Goal: Task Accomplishment & Management: Use online tool/utility

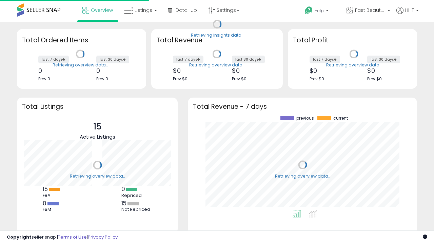
scroll to position [94, 215]
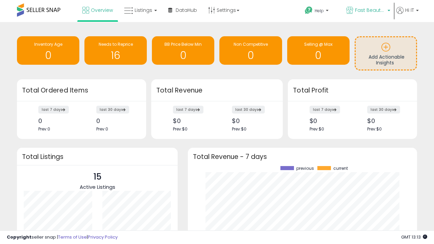
click at [367, 11] on span "Fast Beauty ([GEOGRAPHIC_DATA])" at bounding box center [370, 10] width 30 height 7
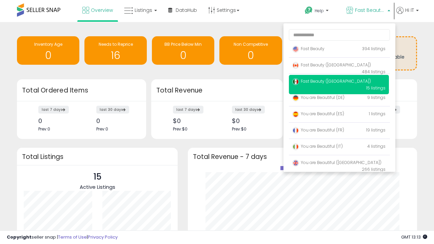
click at [338, 50] on p "Fast Beauty 394 listings" at bounding box center [339, 49] width 100 height 14
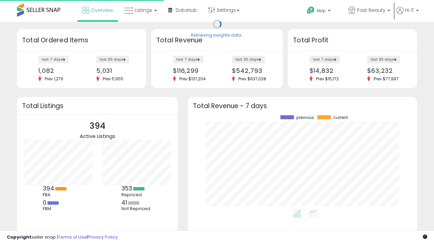
scroll to position [94, 215]
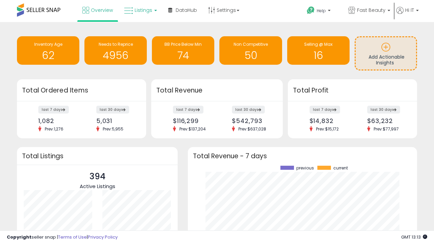
click at [140, 10] on span "Listings" at bounding box center [143, 10] width 18 height 7
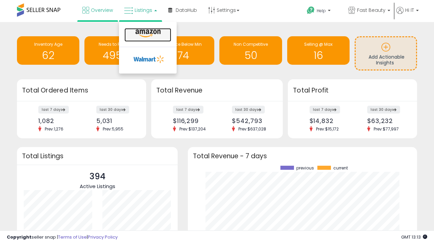
click at [147, 34] on icon at bounding box center [147, 33] width 29 height 9
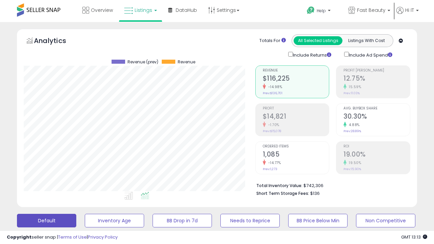
scroll to position [131, 0]
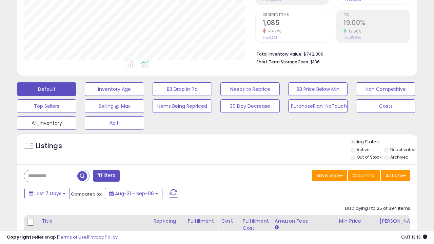
click at [46, 122] on button "All_Inventory" at bounding box center [46, 123] width 59 height 14
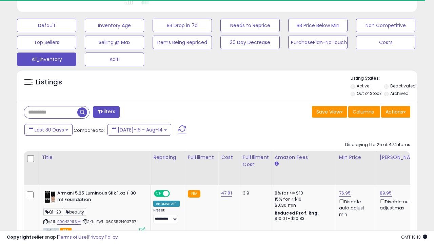
scroll to position [0, 5]
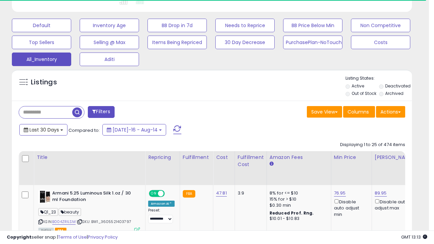
click at [43, 129] on span "Last 30 Days" at bounding box center [43, 129] width 29 height 7
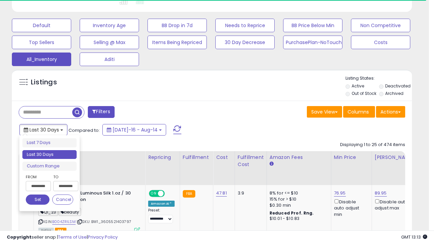
scroll to position [139, 231]
click at [49, 154] on li "Last 30 Days" at bounding box center [49, 154] width 54 height 9
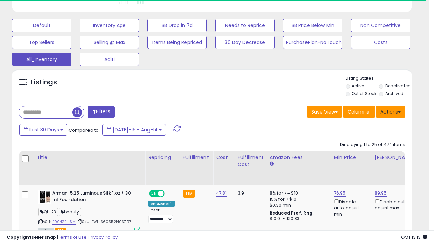
click at [390, 111] on button "Actions" at bounding box center [390, 112] width 29 height 12
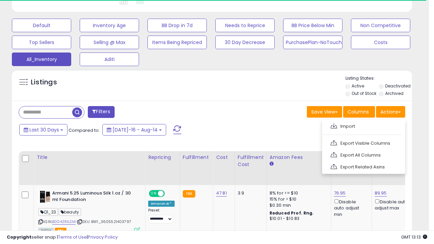
click at [362, 154] on link "Export All Columns" at bounding box center [363, 155] width 74 height 11
